Goal: Task Accomplishment & Management: Complete application form

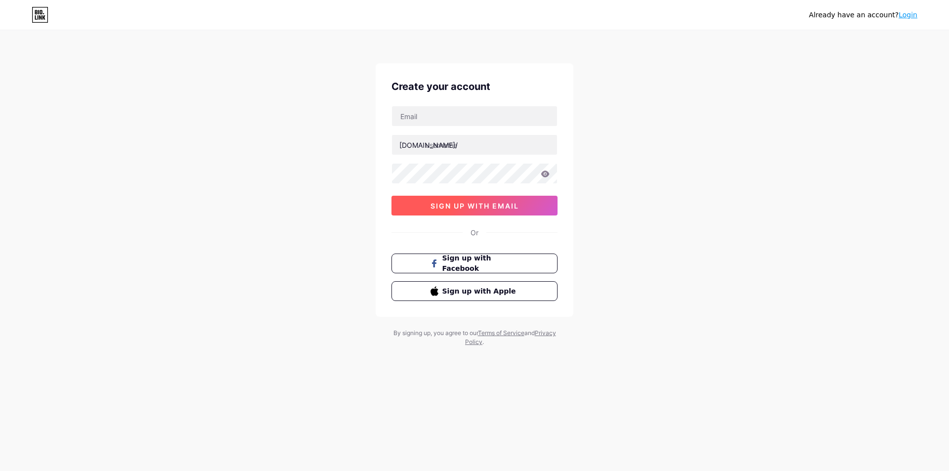
click at [490, 205] on span "sign up with email" at bounding box center [475, 206] width 88 height 8
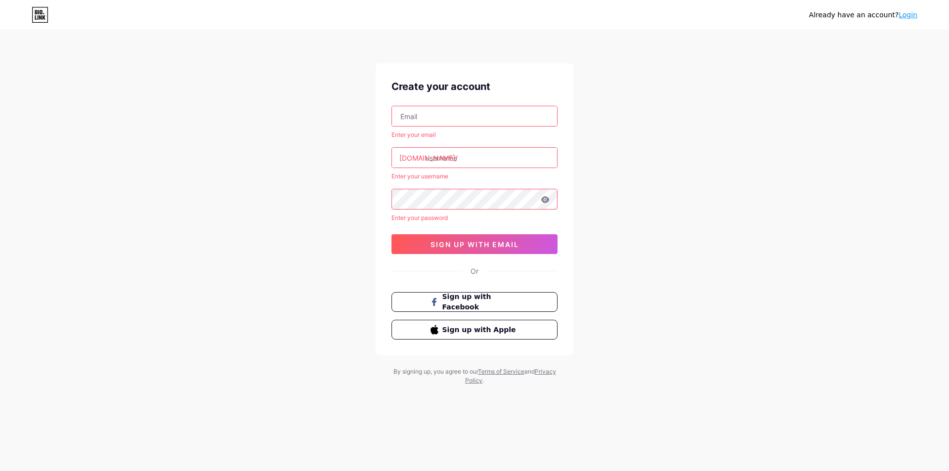
click at [445, 126] on input "text" at bounding box center [474, 116] width 165 height 20
click at [431, 114] on input "text" at bounding box center [474, 116] width 165 height 20
paste input "[EMAIL_ADDRESS][DOMAIN_NAME]"
type input "[EMAIL_ADDRESS][DOMAIN_NAME]"
click at [498, 244] on span "sign up with email" at bounding box center [475, 244] width 88 height 8
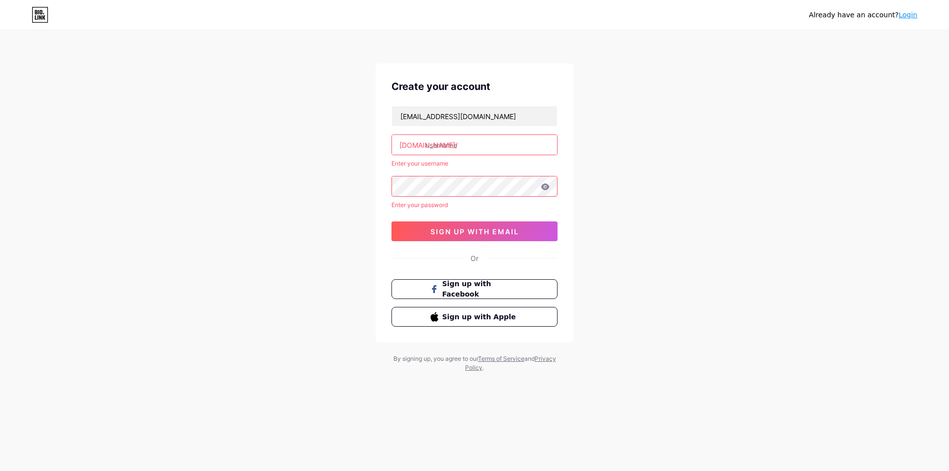
click at [461, 141] on input "text" at bounding box center [474, 145] width 165 height 20
click at [437, 155] on div "[EMAIL_ADDRESS][DOMAIN_NAME] [DOMAIN_NAME]/ Enter your username Enter your pass…" at bounding box center [475, 173] width 166 height 135
click at [443, 149] on input "text" at bounding box center [474, 145] width 165 height 20
paste input "markasboslogin"
type input "markasboslogin"
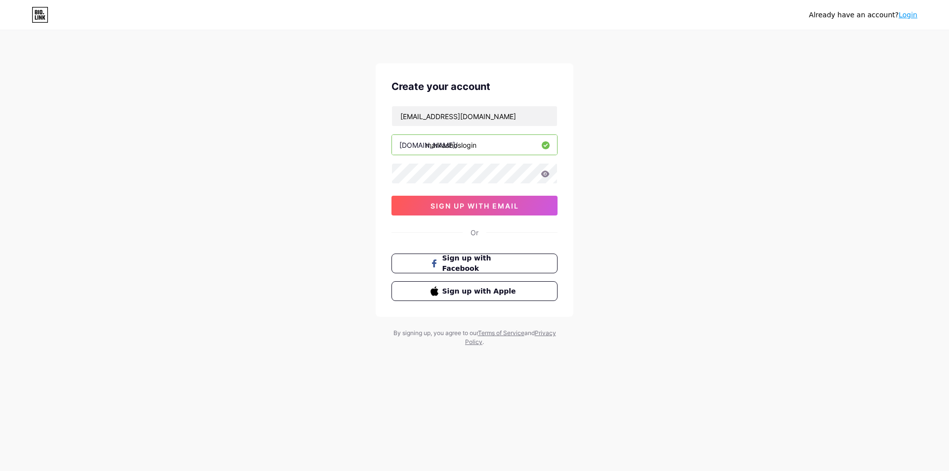
click at [557, 170] on div at bounding box center [475, 173] width 166 height 21
click at [543, 175] on icon at bounding box center [545, 174] width 8 height 6
click at [547, 174] on icon at bounding box center [545, 174] width 8 height 6
click at [546, 171] on icon at bounding box center [545, 174] width 9 height 7
click at [546, 174] on icon at bounding box center [545, 174] width 8 height 6
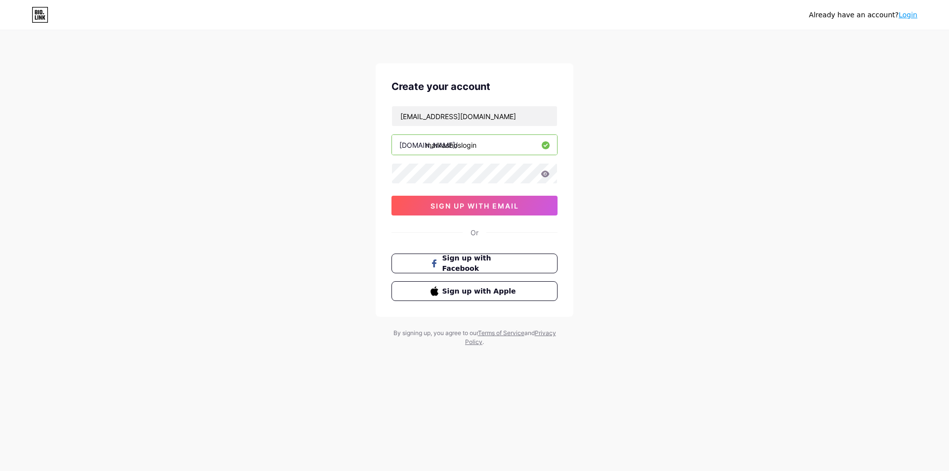
click at [543, 175] on icon at bounding box center [545, 174] width 8 height 6
click at [542, 175] on icon at bounding box center [545, 174] width 8 height 6
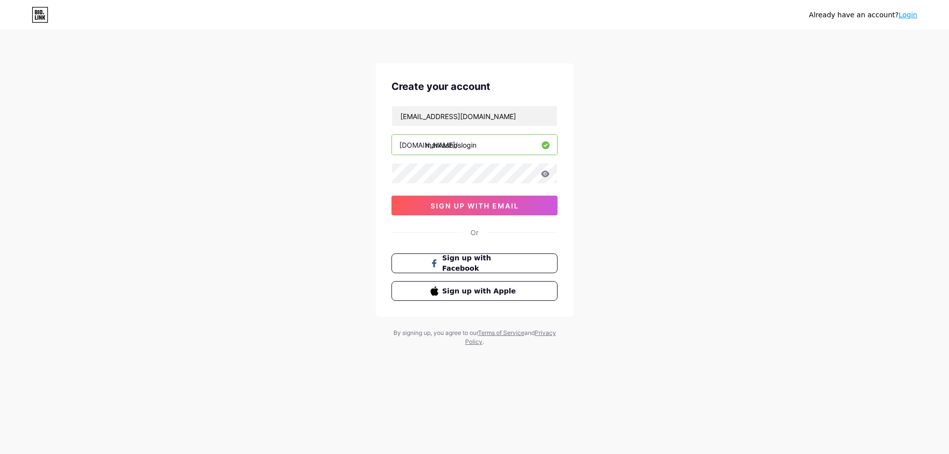
drag, startPoint x: 505, startPoint y: 195, endPoint x: 504, endPoint y: 200, distance: 5.0
click at [504, 196] on div "[EMAIL_ADDRESS][DOMAIN_NAME] [DOMAIN_NAME]/ markasboslogin 0cAFcWeA5ubX4H5ZWTMp…" at bounding box center [475, 161] width 166 height 110
click at [504, 201] on button "sign up with email" at bounding box center [475, 206] width 166 height 20
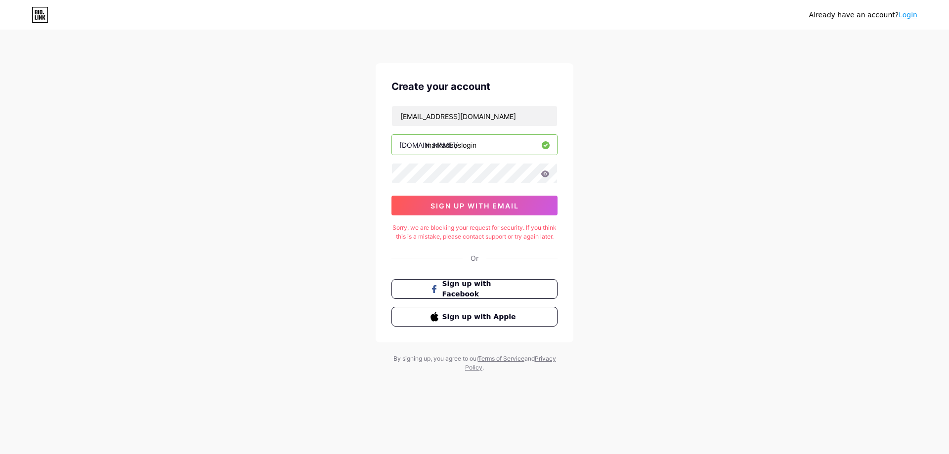
click at [490, 233] on div "Sorry, we are blocking your request for security. If you think this is a mistak…" at bounding box center [475, 232] width 166 height 18
copy div "Sorry, we are blocking your request for security. If you think this is a mistak…"
click at [634, 252] on div "Already have an account? Login Create your account [EMAIL_ADDRESS][DOMAIN_NAME]…" at bounding box center [474, 202] width 949 height 404
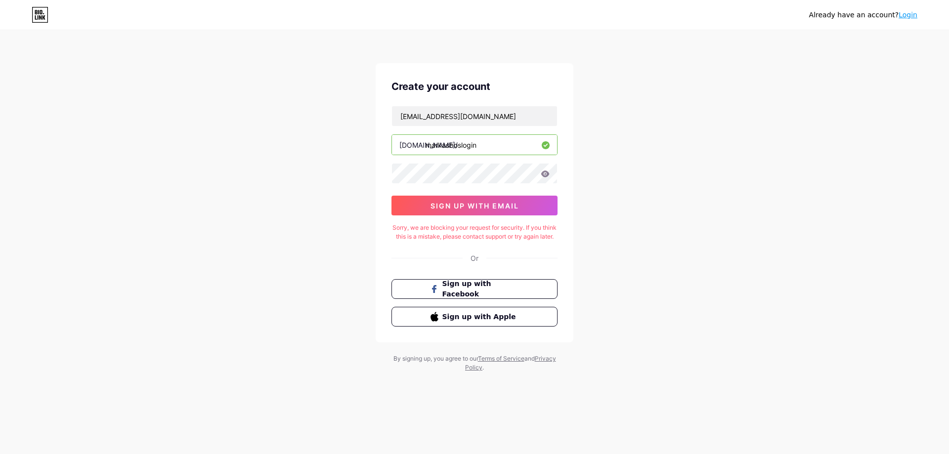
click at [545, 177] on icon at bounding box center [545, 174] width 8 height 6
click at [463, 237] on div "Sorry, we are blocking your request for security. If you think this is a mistak…" at bounding box center [475, 232] width 166 height 18
copy div "Sorry, we are blocking your request for security. If you think this is a mistak…"
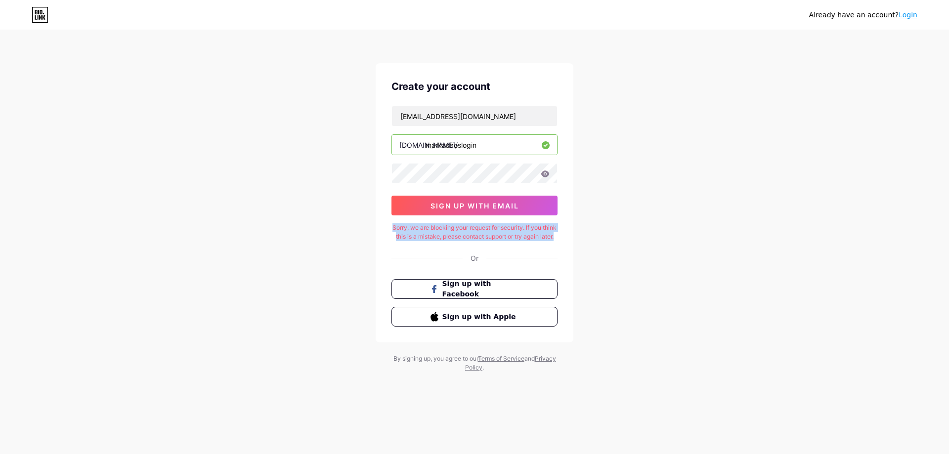
click at [463, 237] on div "Sorry, we are blocking your request for security. If you think this is a mistak…" at bounding box center [475, 232] width 166 height 18
click at [547, 175] on icon at bounding box center [545, 174] width 8 height 6
click at [505, 175] on div "[EMAIL_ADDRESS][DOMAIN_NAME] [DOMAIN_NAME]/ markasboslogin 0cAFcWeA4sGK-go72bQ9…" at bounding box center [475, 161] width 166 height 110
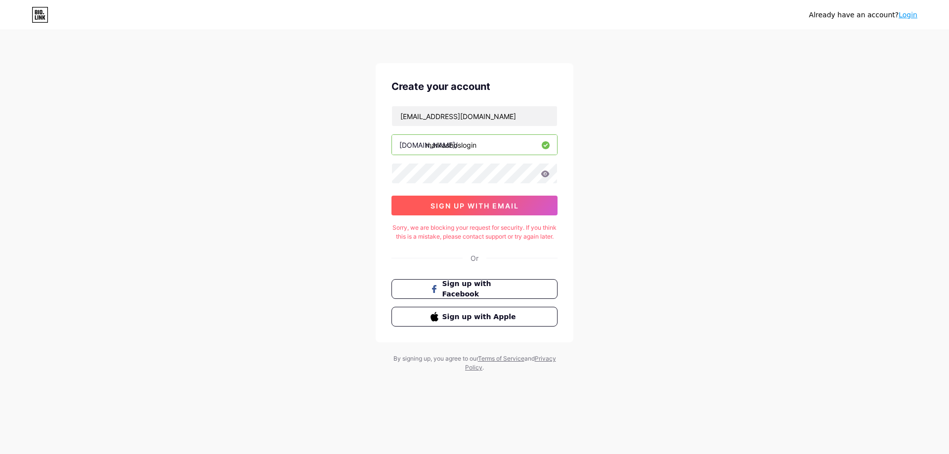
click at [518, 204] on span "sign up with email" at bounding box center [475, 206] width 88 height 8
click at [486, 241] on div "Sorry, we are blocking your request for security. If you think this is a mistak…" at bounding box center [475, 232] width 166 height 18
click at [479, 230] on div "Sorry, we are blocking your request for security. If you think this is a mistak…" at bounding box center [475, 232] width 166 height 18
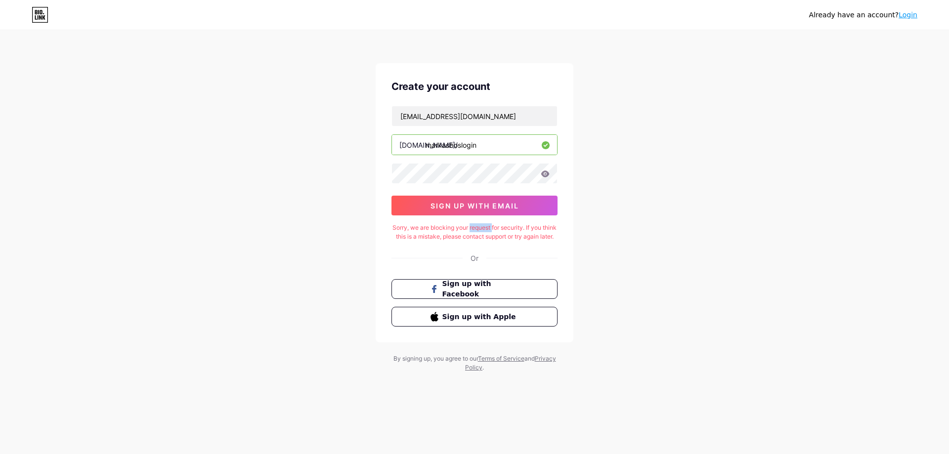
copy div "request"
click at [479, 230] on div "Sorry, we are blocking your request for security. If you think this is a mistak…" at bounding box center [475, 232] width 166 height 18
copy div "Sorry, we are blocking your request for security. If you think this is a mistak…"
click at [615, 201] on div "Already have an account? Login Create your account [EMAIL_ADDRESS][DOMAIN_NAME]…" at bounding box center [474, 202] width 949 height 404
click at [549, 173] on icon at bounding box center [545, 174] width 9 height 7
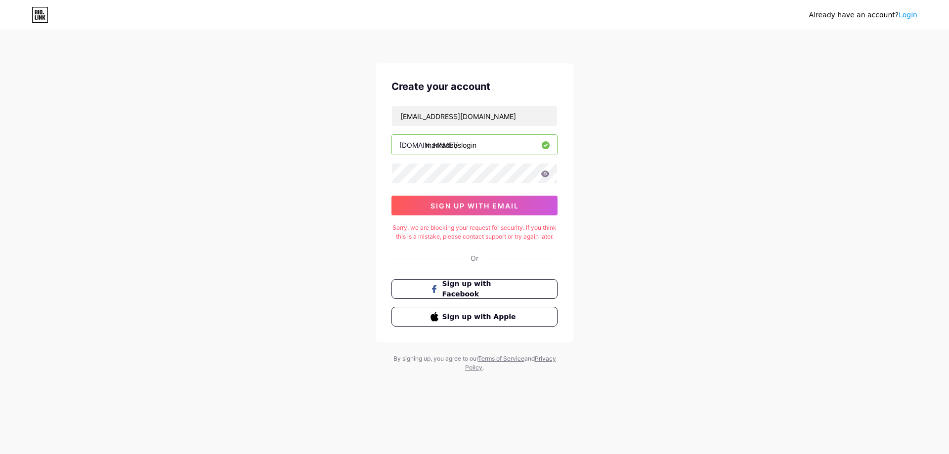
click at [546, 173] on icon at bounding box center [545, 174] width 9 height 7
